Goal: Information Seeking & Learning: Learn about a topic

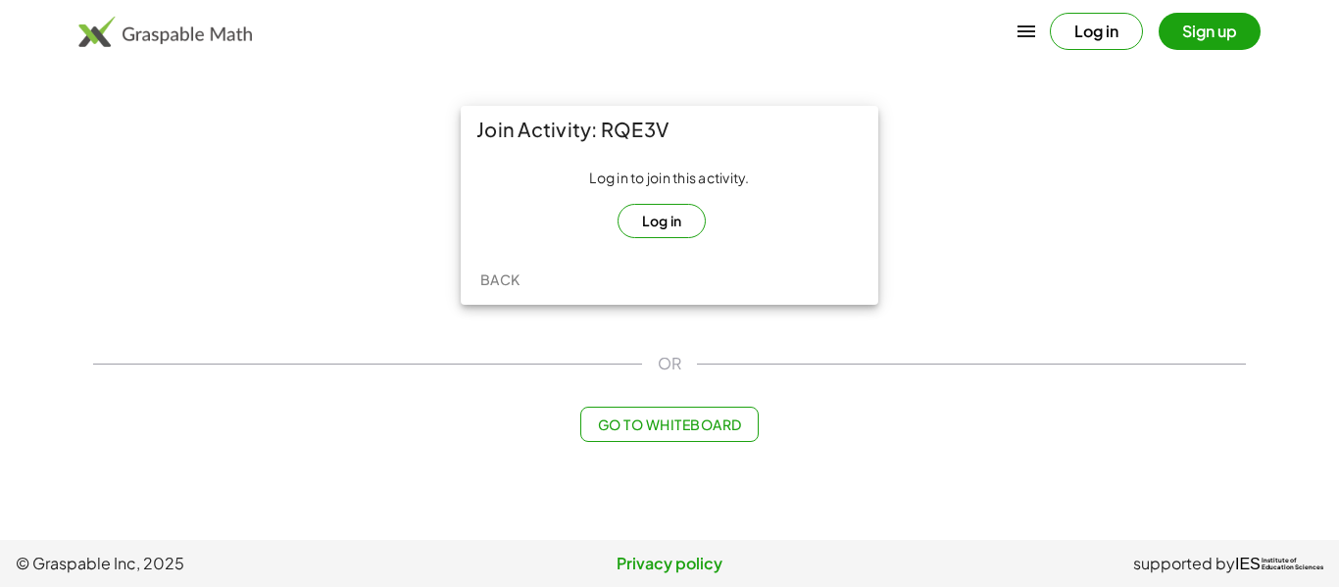
click at [646, 213] on button "Log in" at bounding box center [661, 221] width 89 height 34
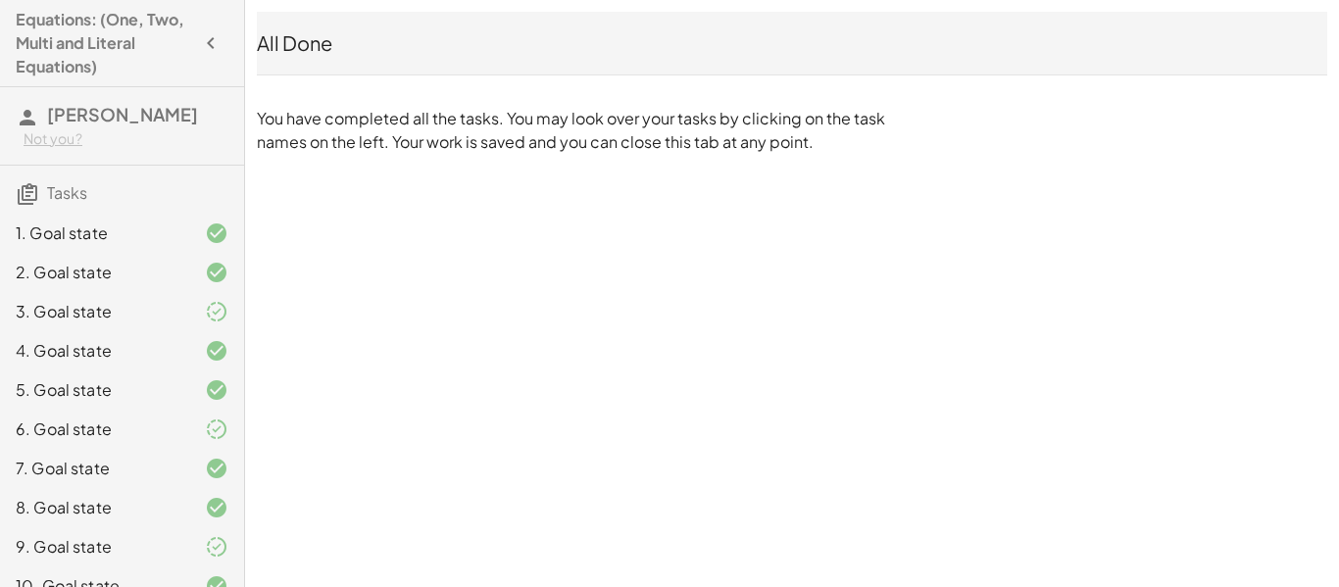
click at [204, 36] on icon "button" at bounding box center [211, 43] width 24 height 24
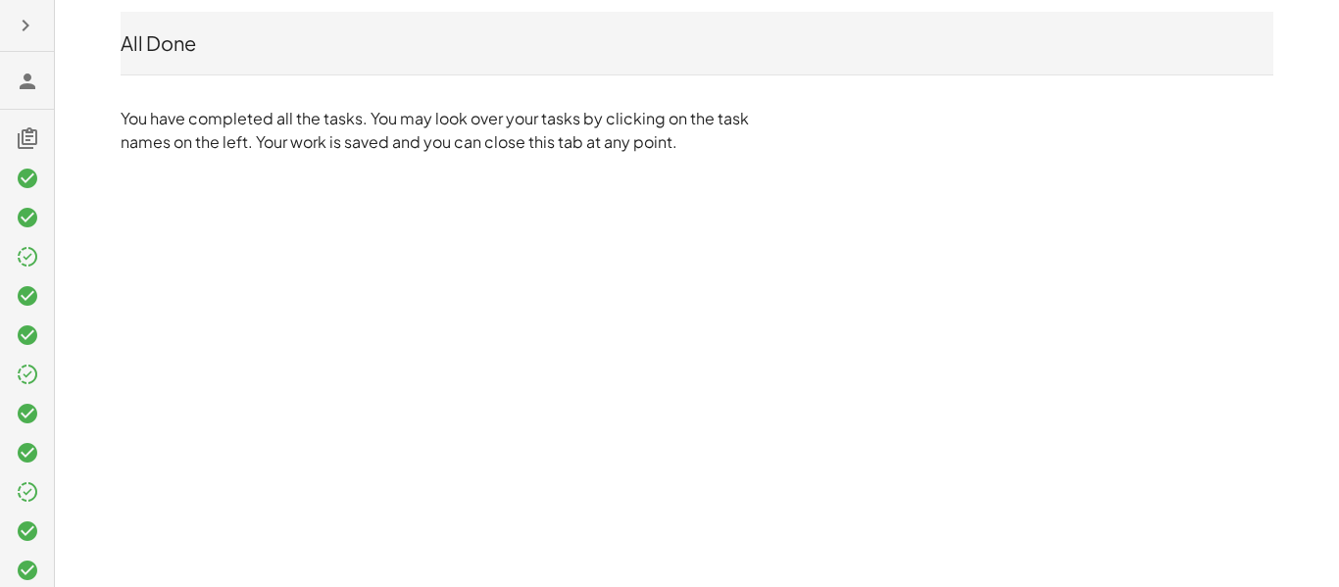
click at [23, 25] on icon "button" at bounding box center [26, 26] width 24 height 24
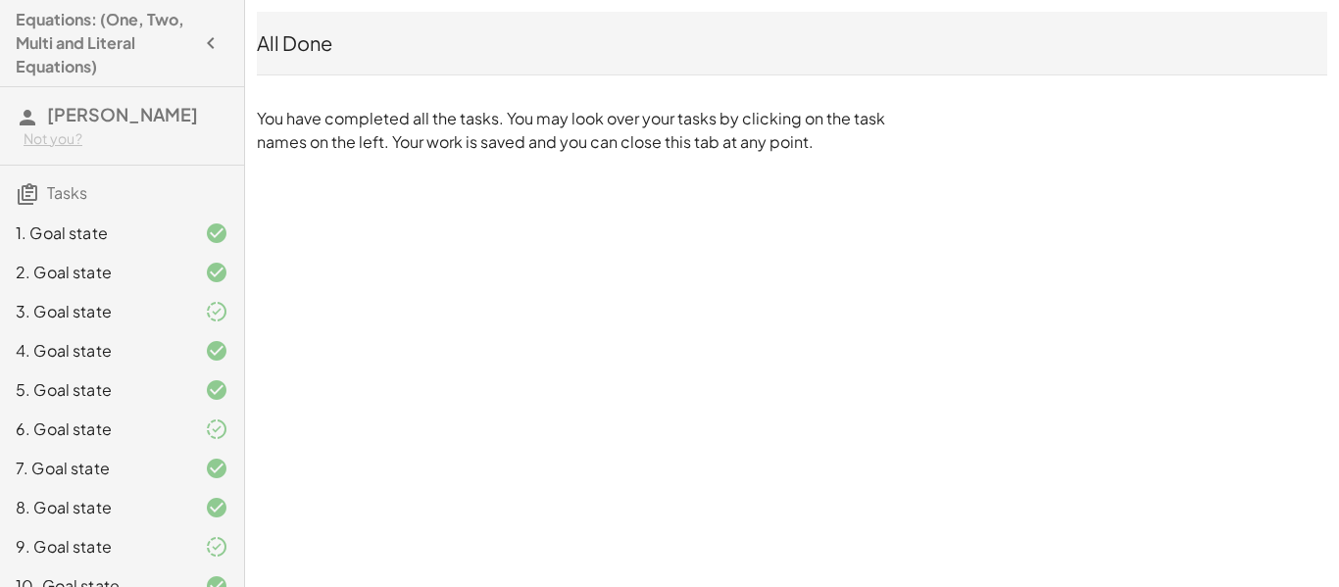
click at [47, 110] on span "[PERSON_NAME]" at bounding box center [122, 114] width 151 height 23
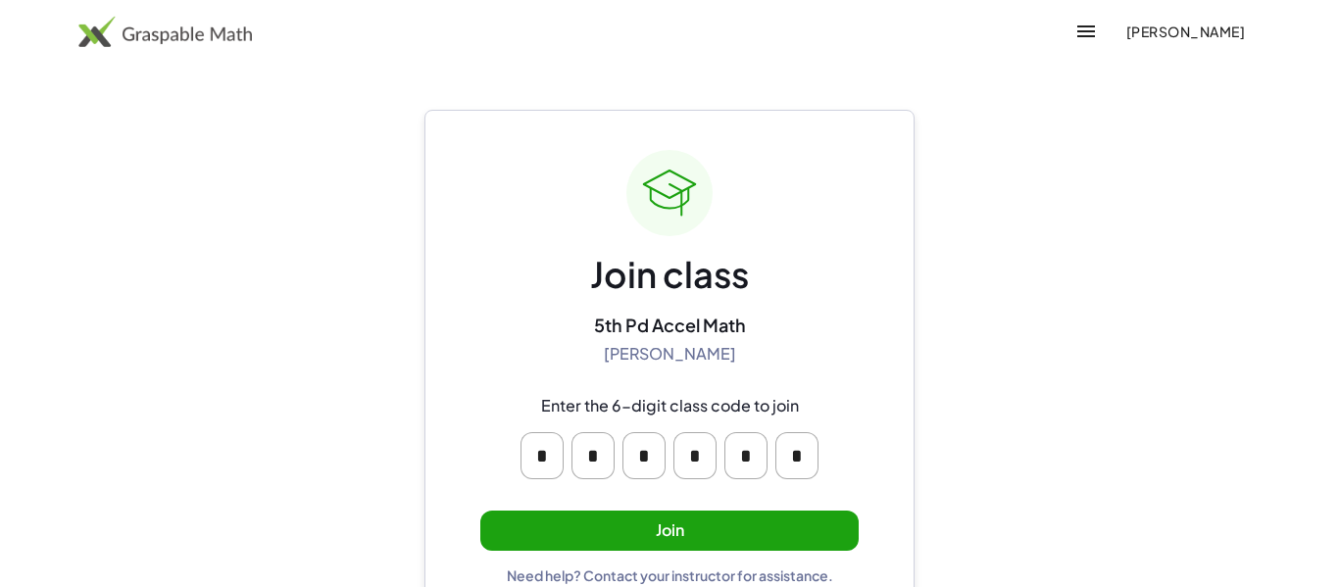
click at [647, 536] on button "Join" at bounding box center [669, 531] width 378 height 40
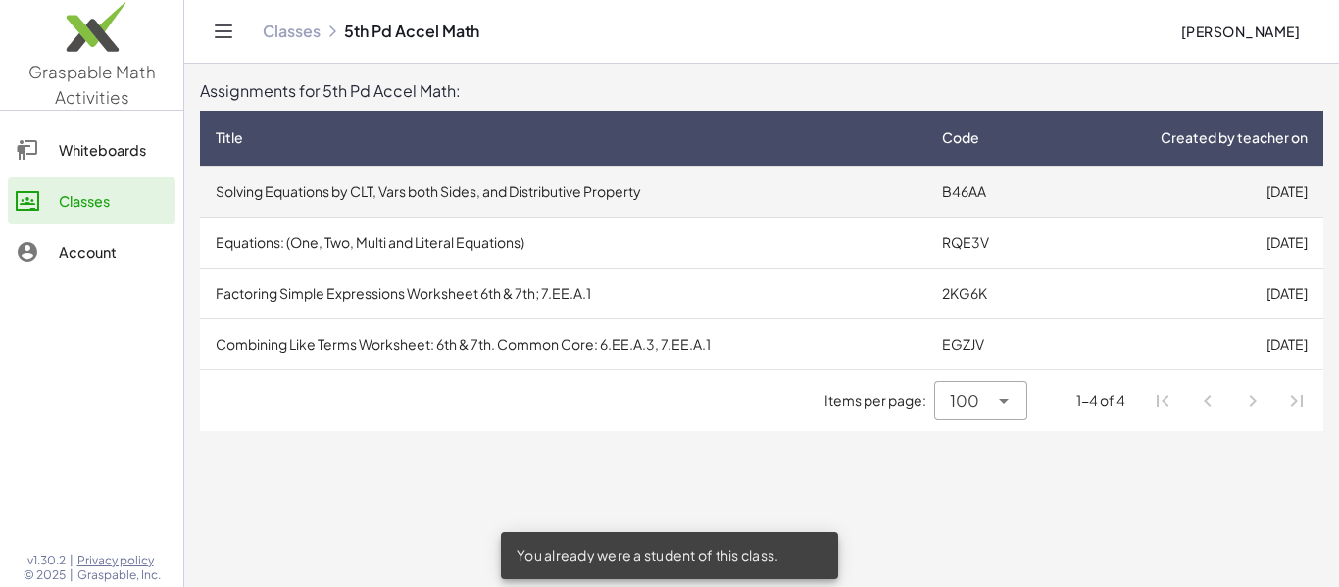
click at [765, 174] on td "Solving Equations by CLT, Vars both Sides, and Distributive Property" at bounding box center [563, 191] width 726 height 51
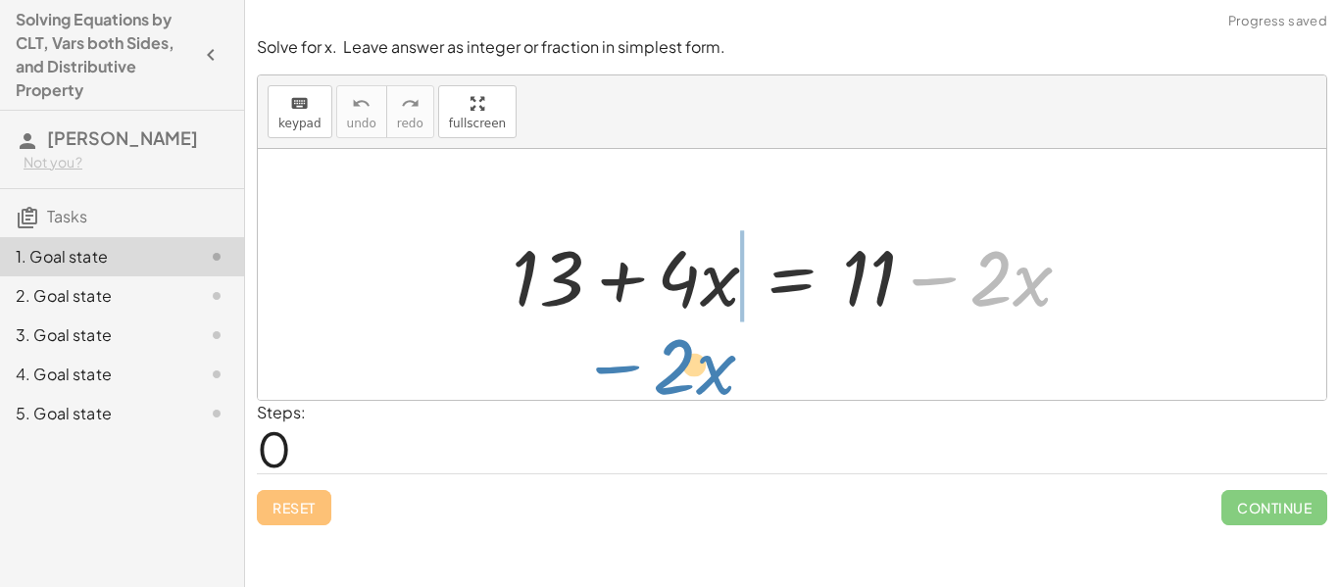
drag, startPoint x: 943, startPoint y: 285, endPoint x: 630, endPoint y: 370, distance: 324.1
click at [630, 370] on div "− · 2 · x + 13 + · 4 · x = + 11 − · 2 · x" at bounding box center [792, 274] width 1068 height 251
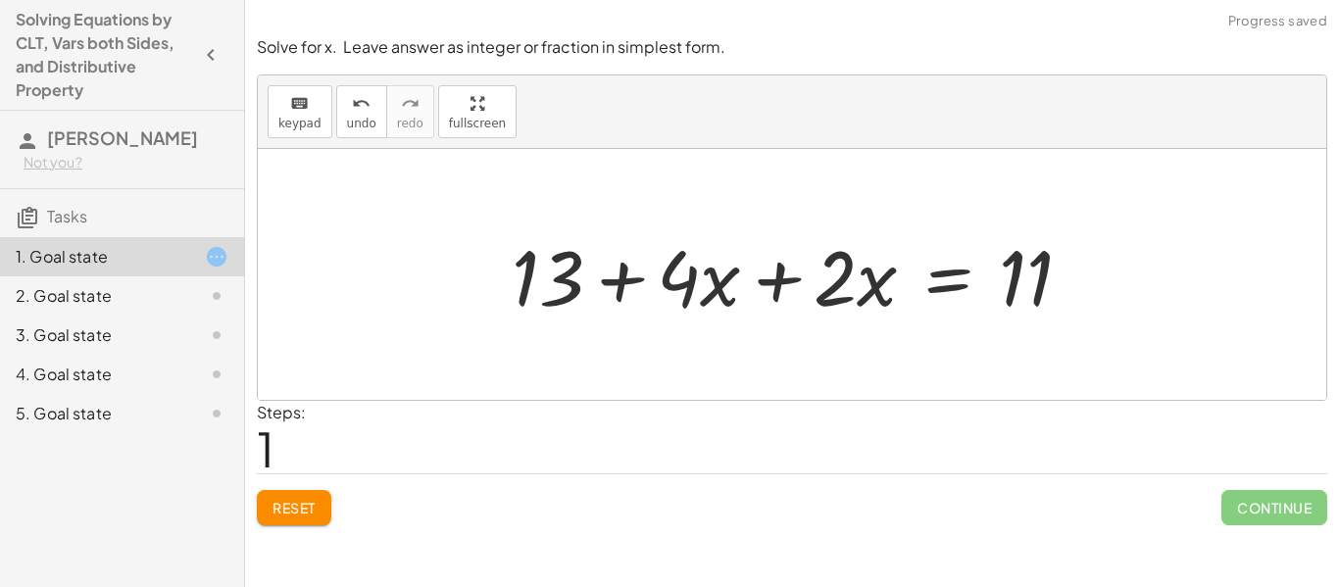
click at [795, 280] on div at bounding box center [799, 274] width 595 height 101
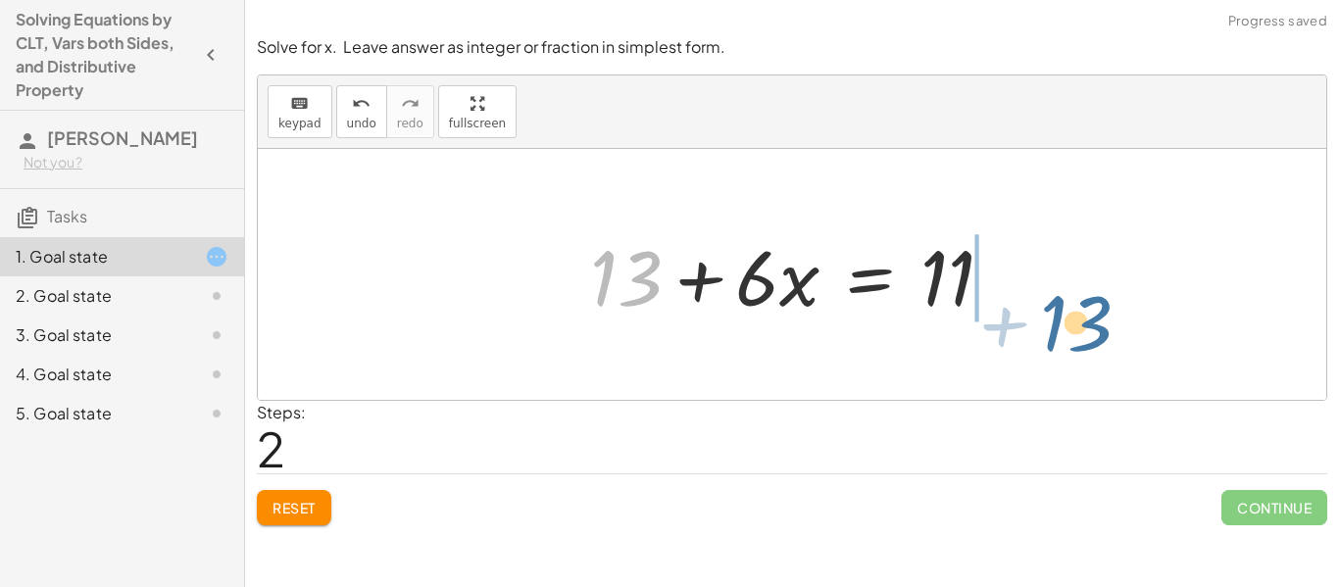
drag, startPoint x: 638, startPoint y: 272, endPoint x: 1081, endPoint y: 305, distance: 444.2
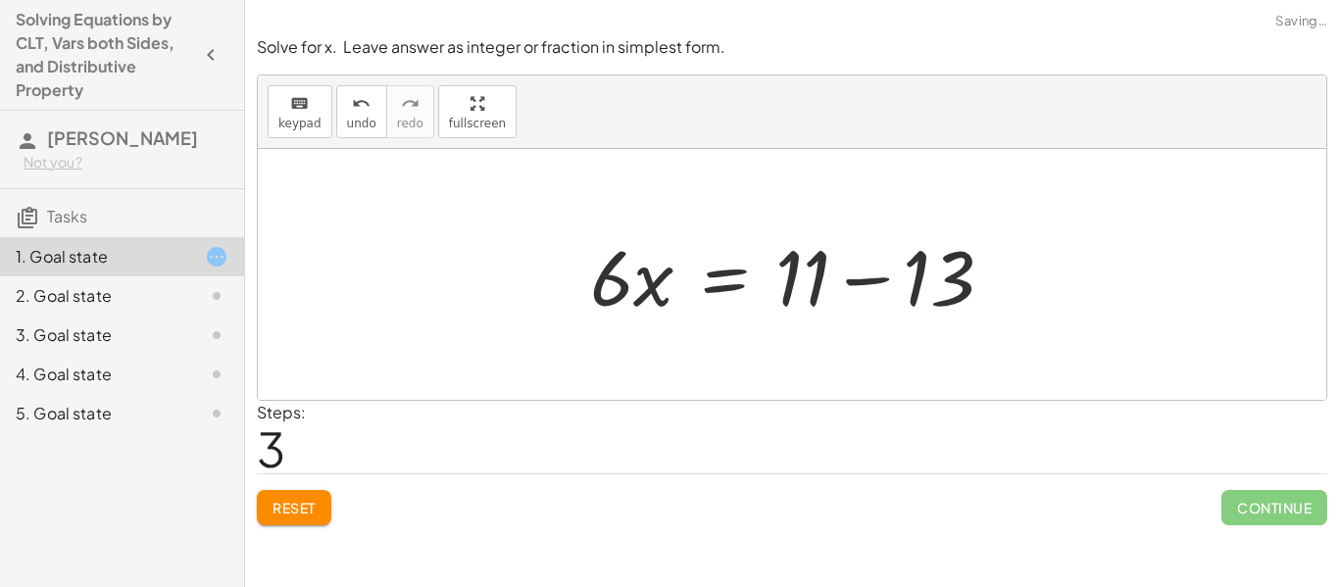
click at [1020, 278] on div "+ 13 + · 4 · x = + 11 − · 2 · x + 13 + · 4 · x + · 2 · x = 11 + 13 + · 6 · x = …" at bounding box center [793, 275] width 464 height 111
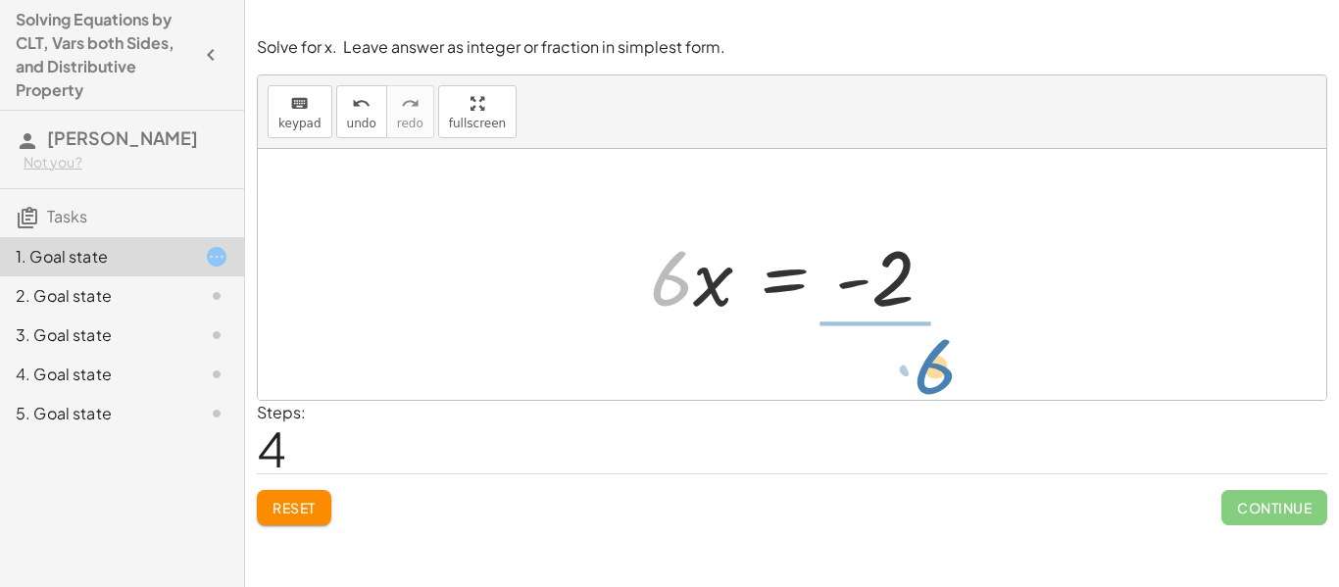
drag, startPoint x: 662, startPoint y: 274, endPoint x: 916, endPoint y: 362, distance: 269.3
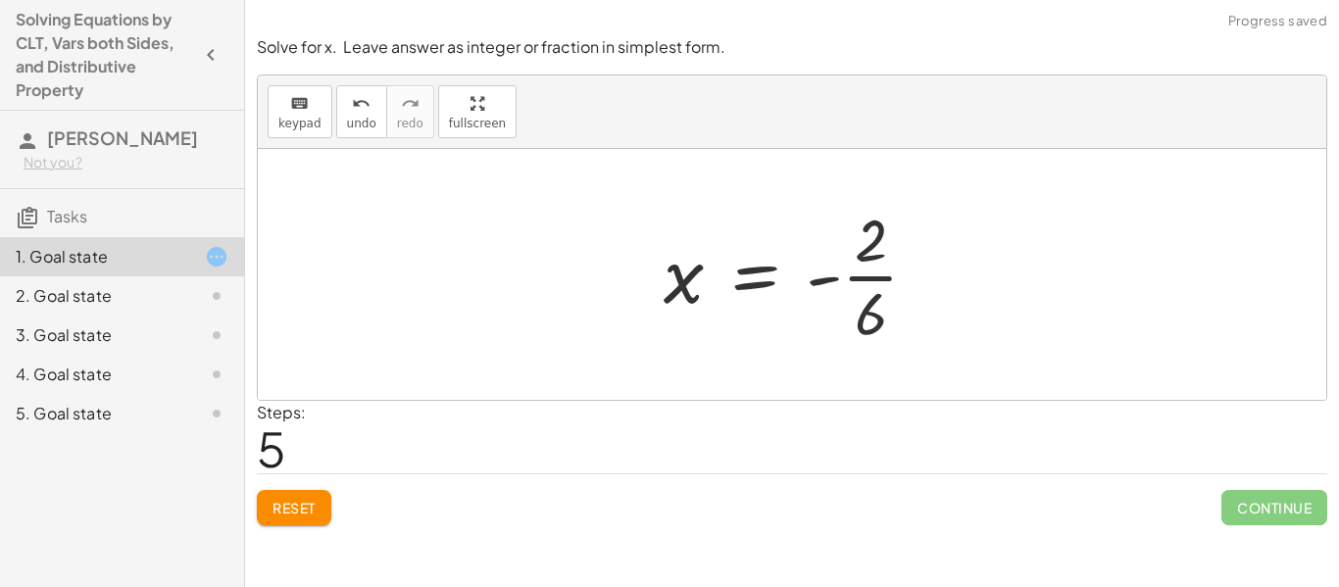
click at [851, 279] on div at bounding box center [799, 274] width 290 height 151
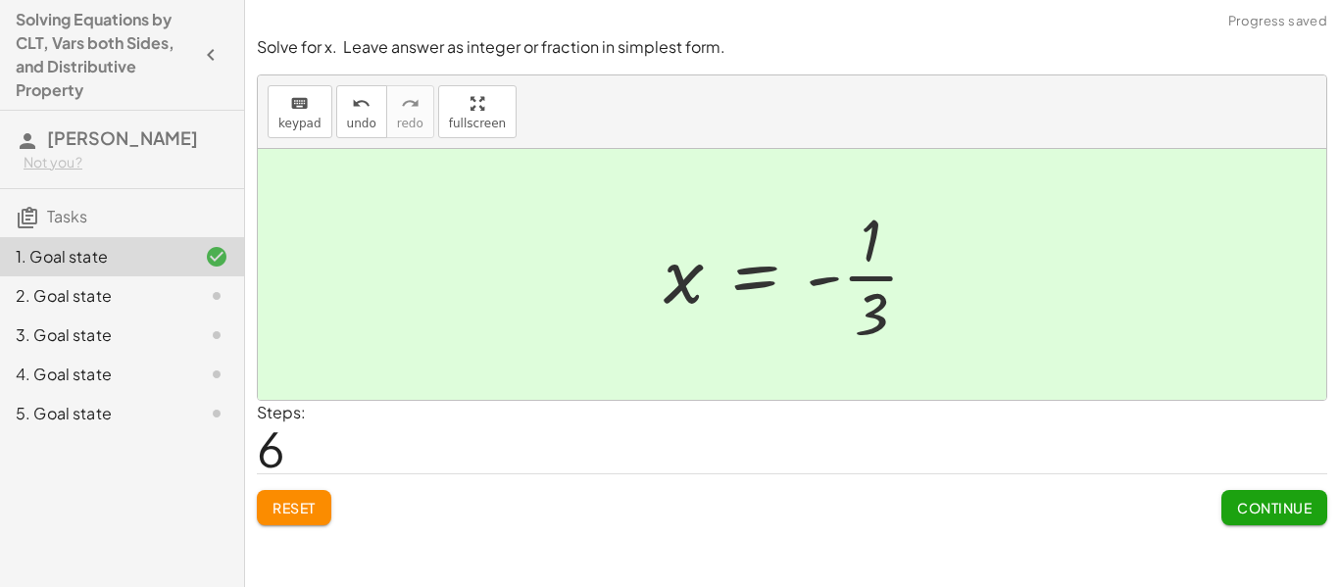
click at [1230, 502] on button "Continue" at bounding box center [1274, 507] width 106 height 35
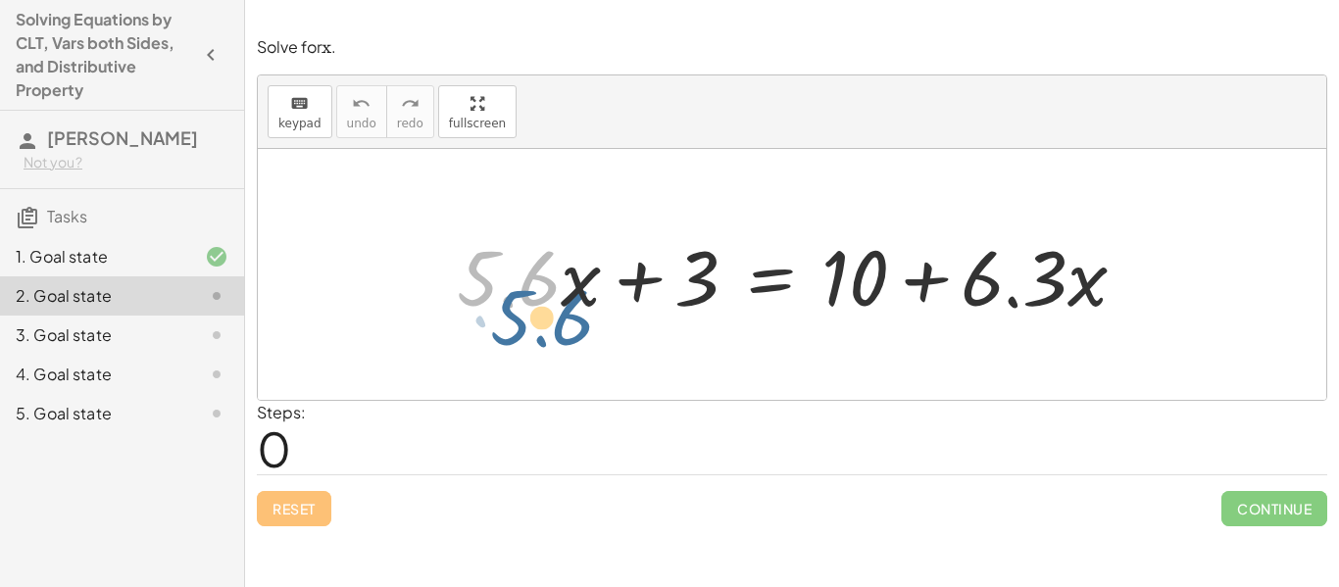
drag, startPoint x: 533, startPoint y: 297, endPoint x: 558, endPoint y: 321, distance: 34.6
click at [558, 321] on div at bounding box center [799, 274] width 705 height 101
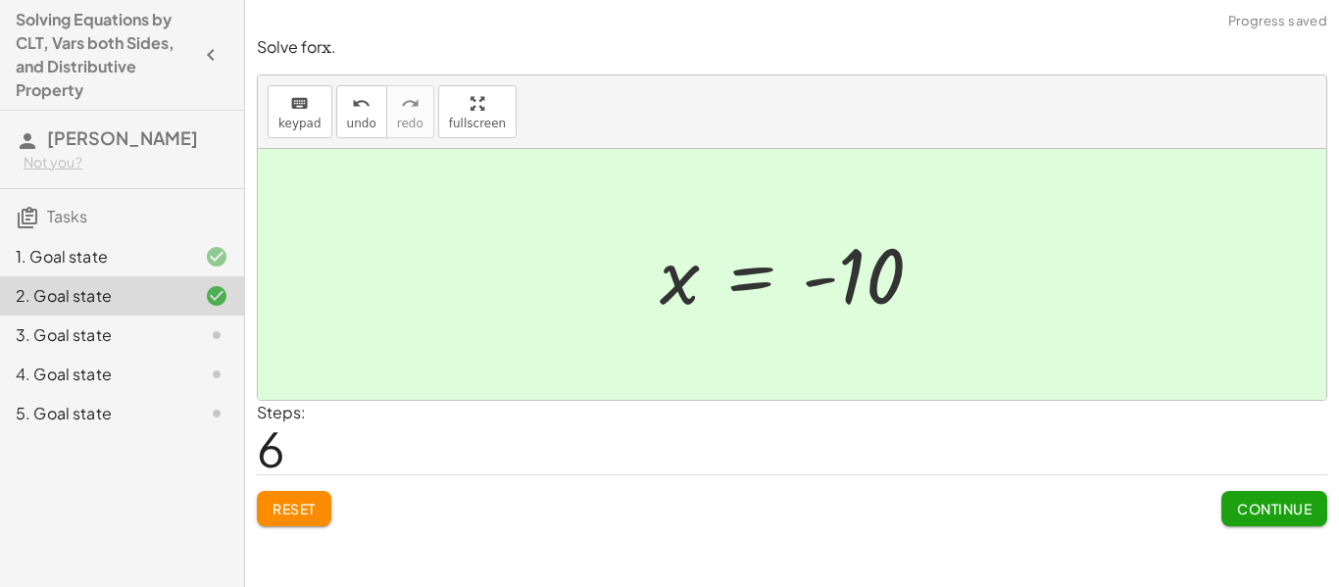
click at [1271, 521] on button "Continue" at bounding box center [1274, 508] width 106 height 35
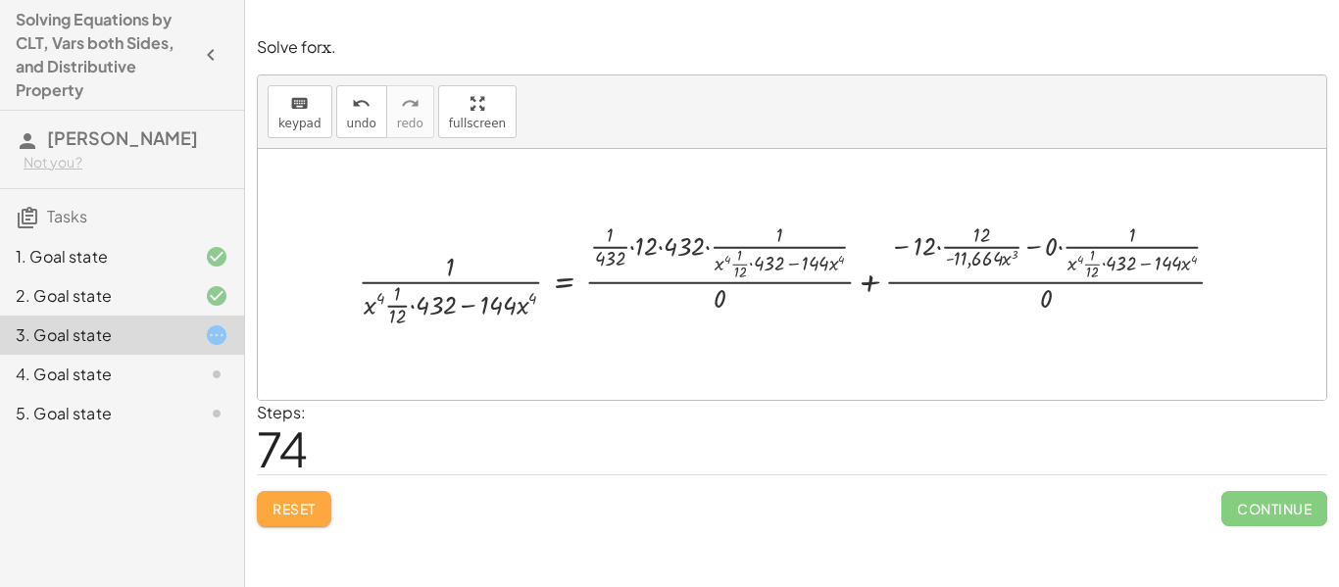
click at [321, 515] on button "Reset" at bounding box center [294, 508] width 74 height 35
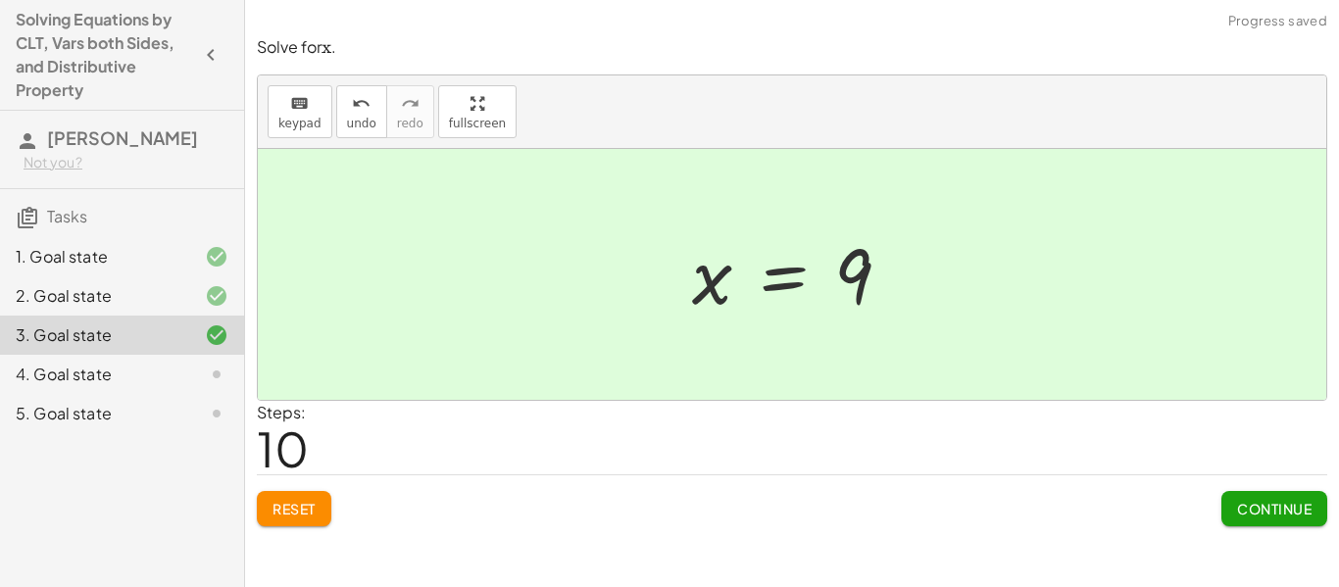
click at [0, 0] on div "Solve for ﻿ x x x ﻿ . keyboard keypad undo undo redo redo fullscreen + · · 1 · …" at bounding box center [0, 0] width 0 height 0
click at [1299, 507] on span "Continue" at bounding box center [1274, 509] width 74 height 18
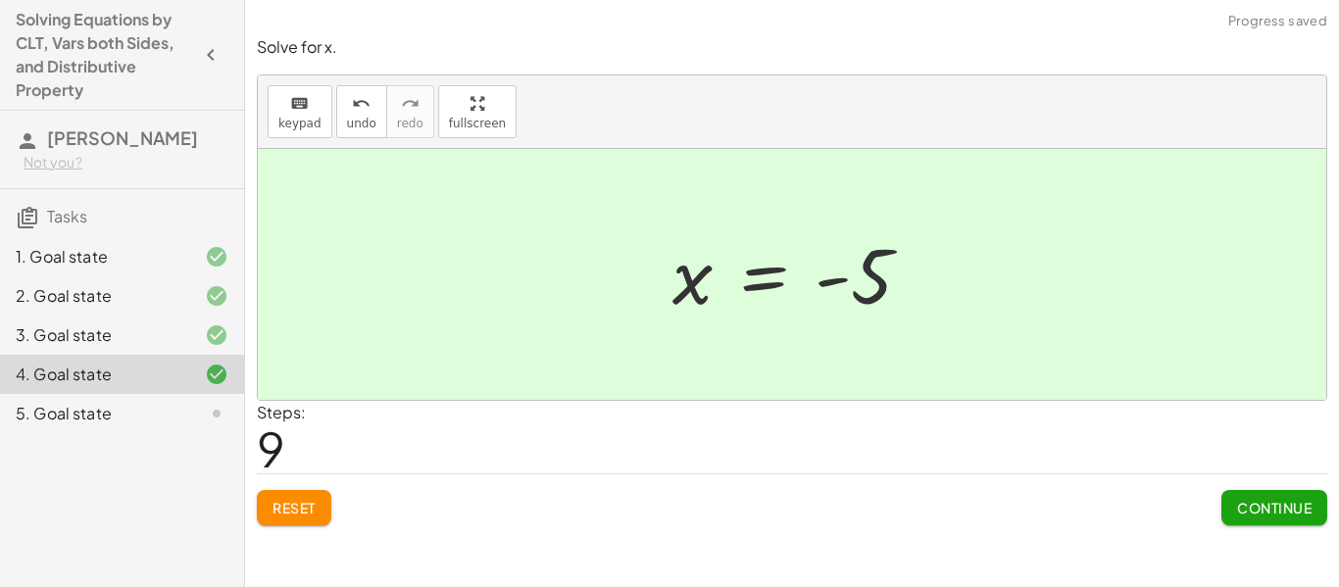
click at [1293, 520] on button "Continue" at bounding box center [1274, 507] width 106 height 35
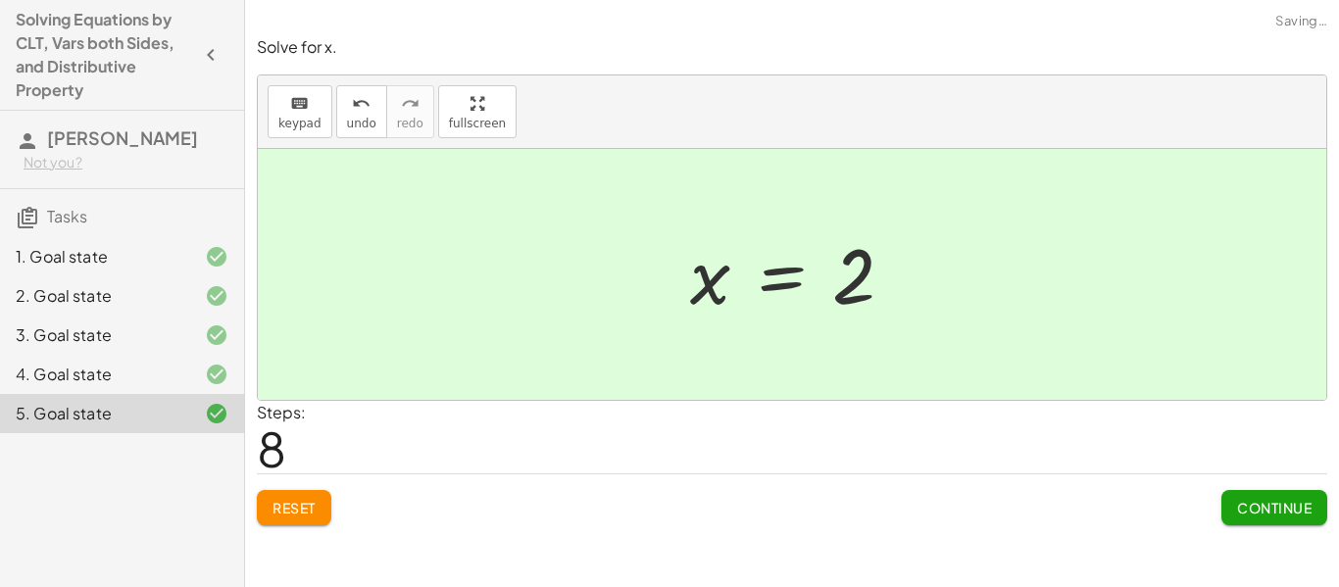
click at [1263, 524] on button "Continue" at bounding box center [1274, 507] width 106 height 35
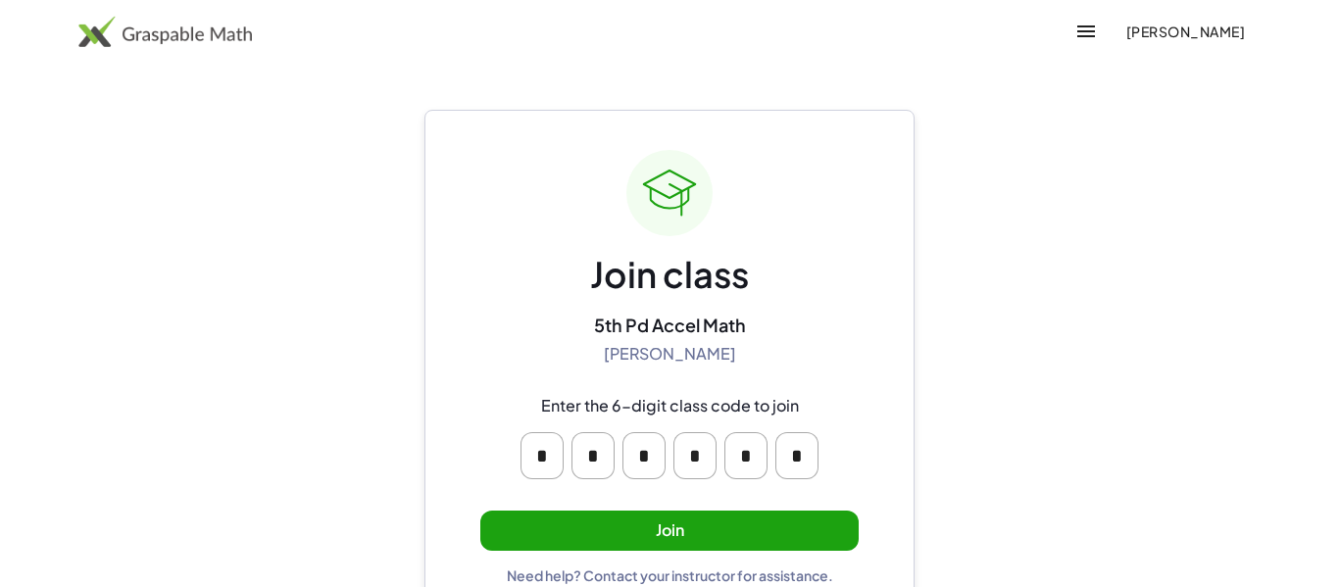
click at [637, 516] on button "Join" at bounding box center [669, 531] width 378 height 40
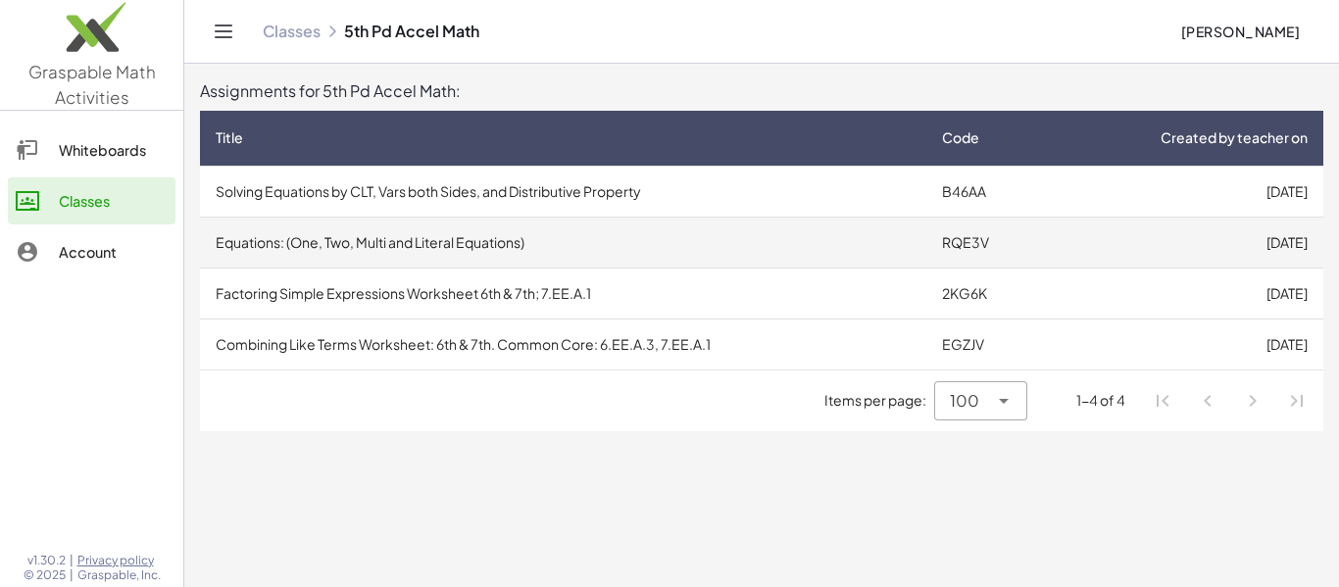
click at [469, 543] on main "Assignments for 5th Pd Accel Math: Title Code Created by teacher on Solving Equ…" at bounding box center [761, 293] width 1154 height 587
click at [755, 248] on td "Equations: (One, Two, Multi and Literal Equations)" at bounding box center [563, 242] width 726 height 51
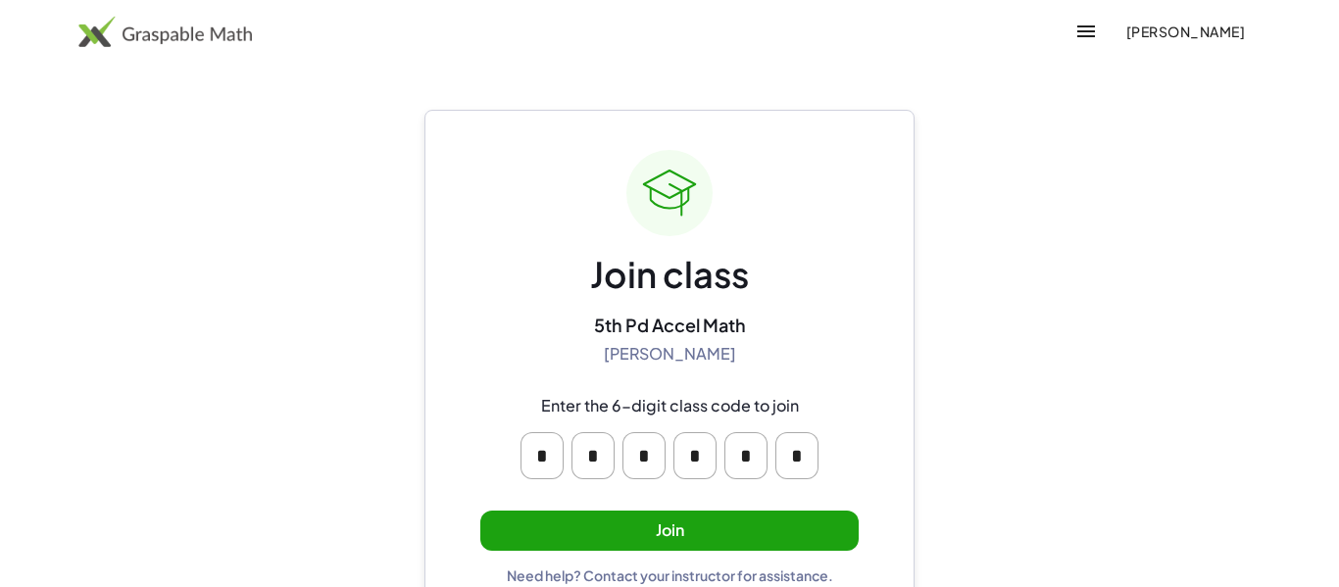
click at [773, 532] on button "Join" at bounding box center [669, 531] width 378 height 40
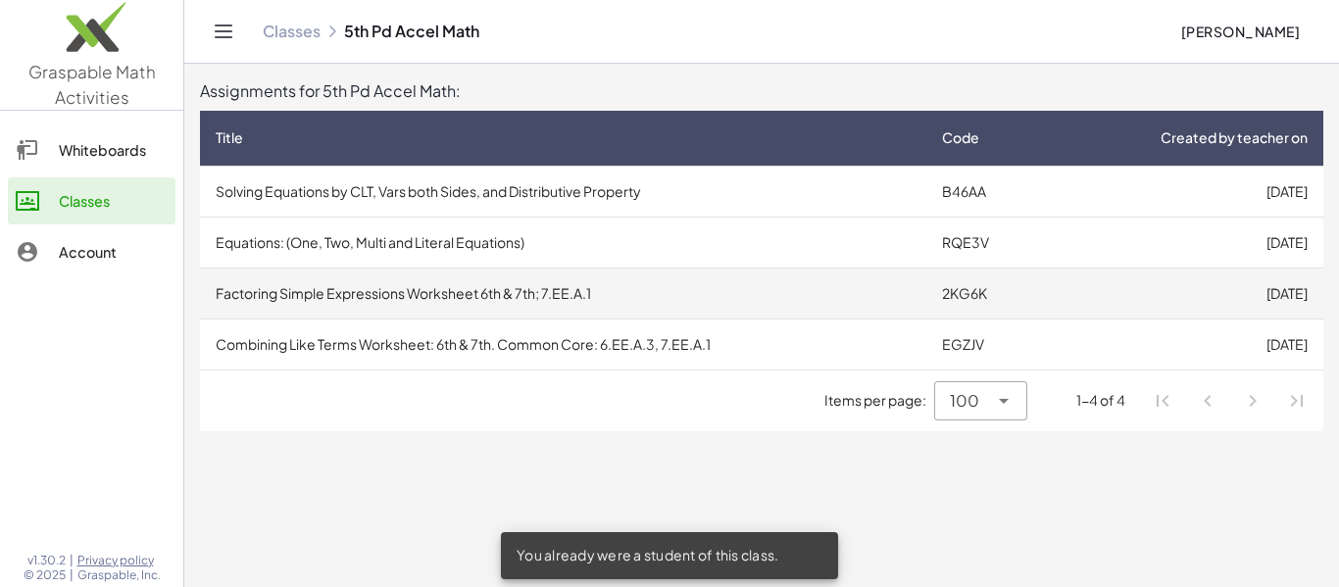
click at [909, 290] on td "Factoring Simple Expressions Worksheet 6th & 7th; 7.EE.A.1" at bounding box center [563, 293] width 726 height 51
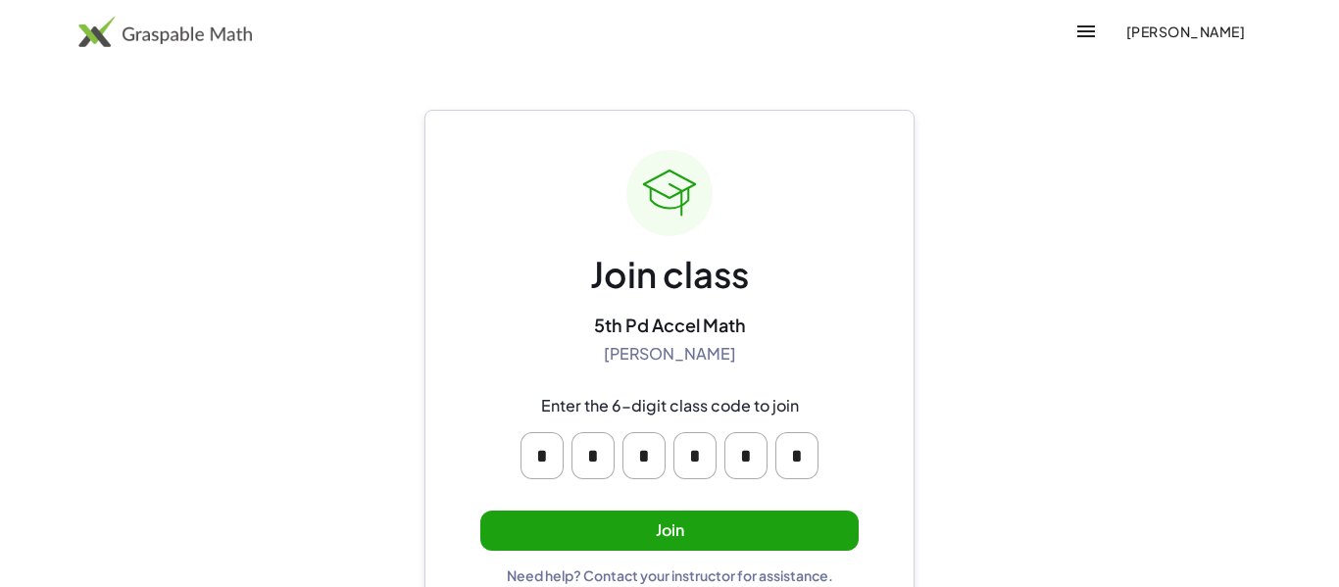
click at [786, 515] on button "Join" at bounding box center [669, 531] width 378 height 40
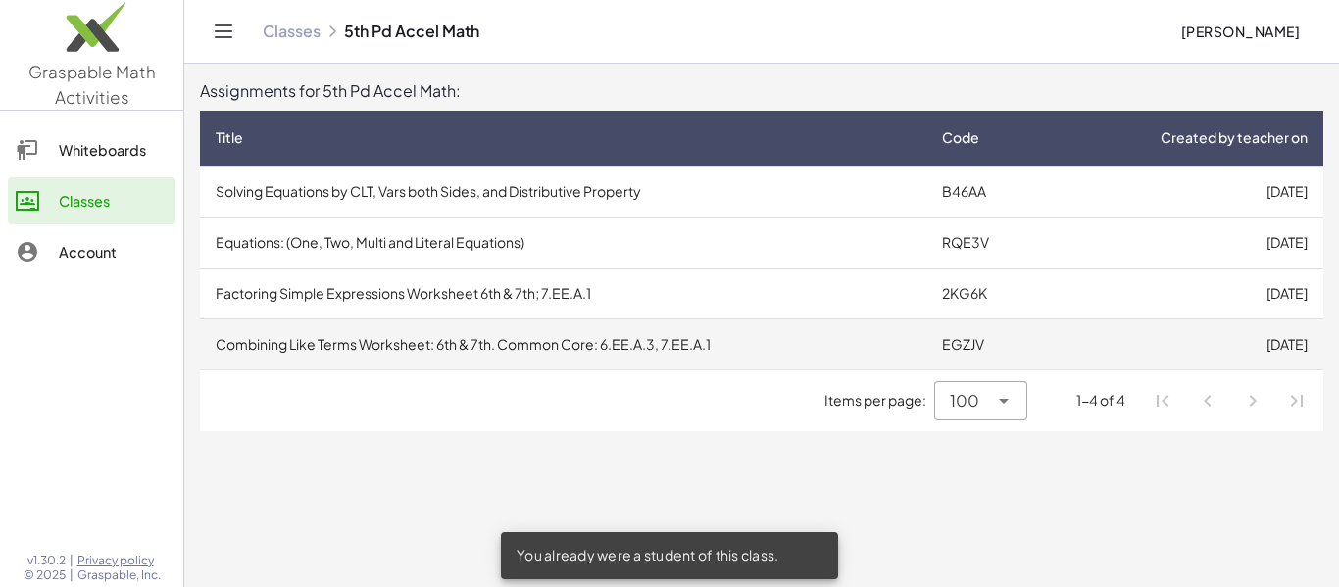
click at [914, 351] on td "Combining Like Terms Worksheet: 6th & 7th. Common Core: 6.EE.A.3, 7.EE.A.1" at bounding box center [563, 344] width 726 height 51
